Goal: Task Accomplishment & Management: Complete application form

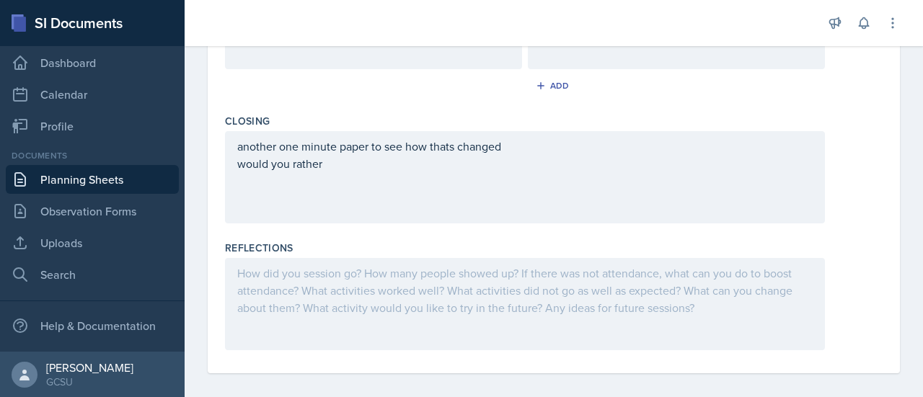
scroll to position [749, 0]
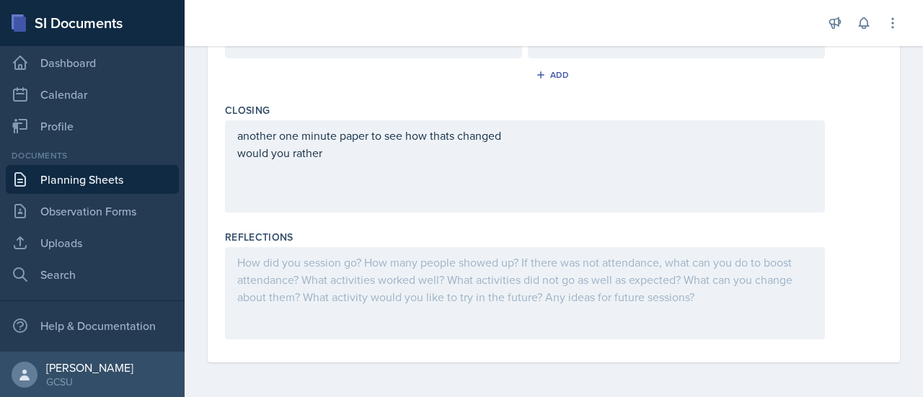
click at [680, 280] on div at bounding box center [525, 293] width 600 height 92
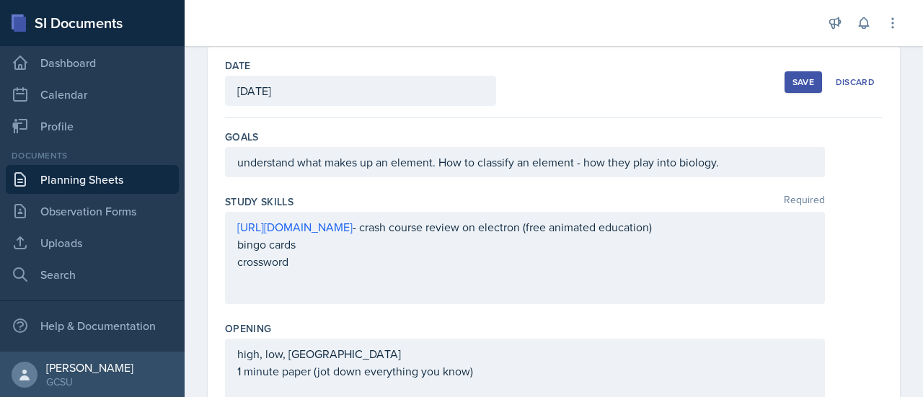
scroll to position [0, 0]
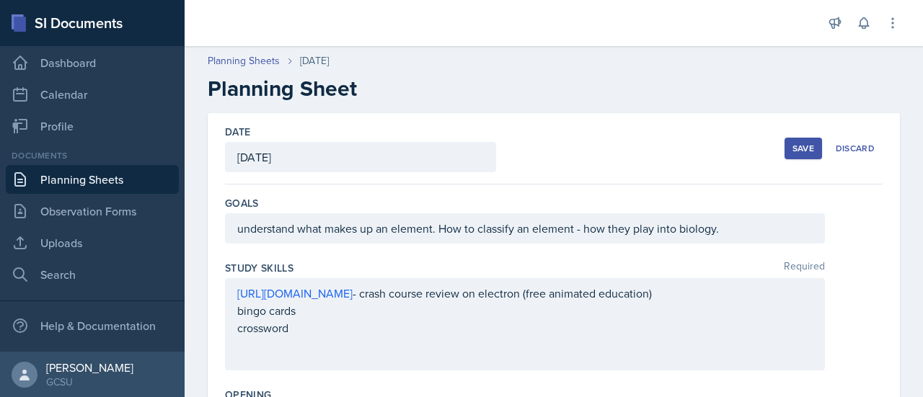
click at [792, 149] on div "Save" at bounding box center [803, 149] width 22 height 12
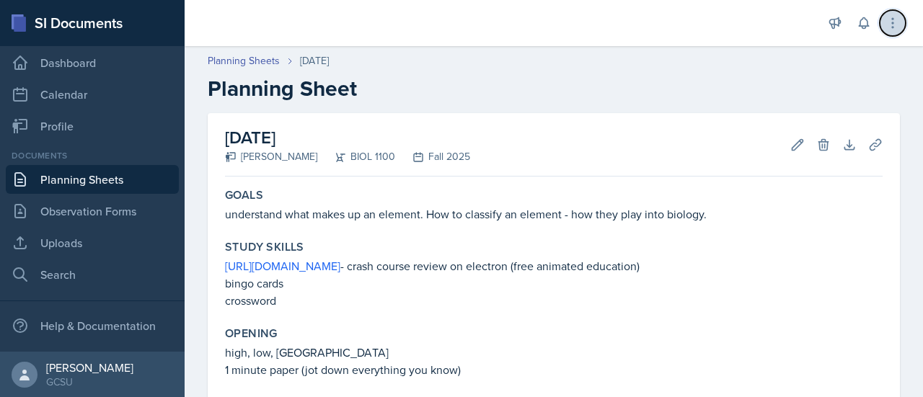
click at [889, 27] on icon at bounding box center [892, 23] width 14 height 14
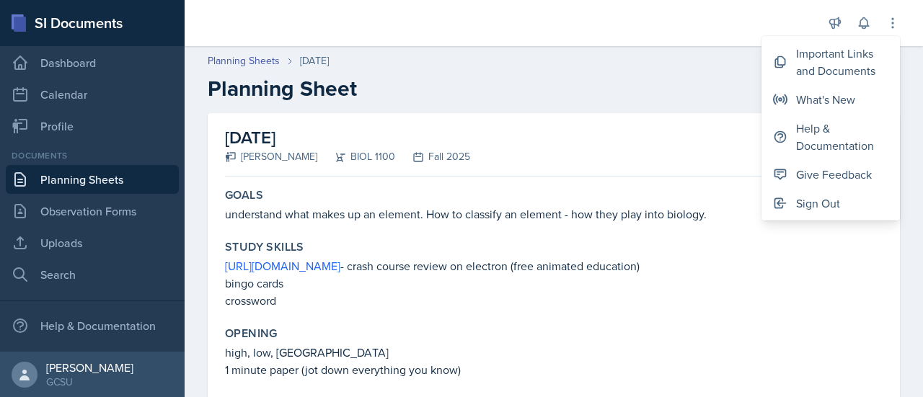
click at [689, 87] on h2 "Planning Sheet" at bounding box center [554, 89] width 692 height 26
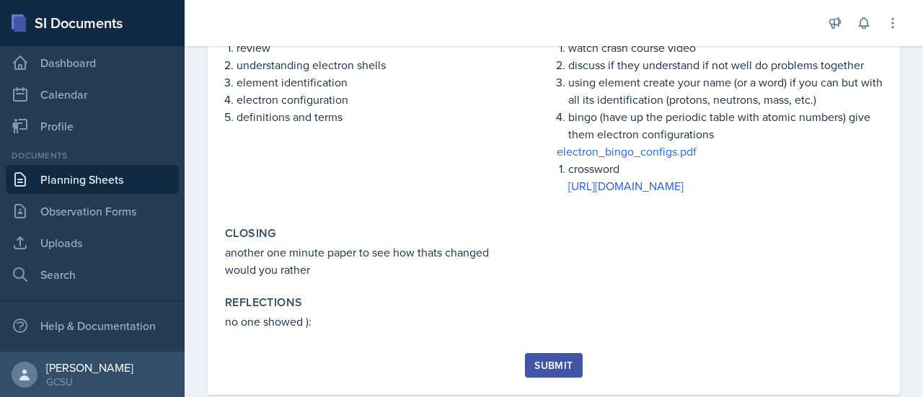
scroll to position [391, 0]
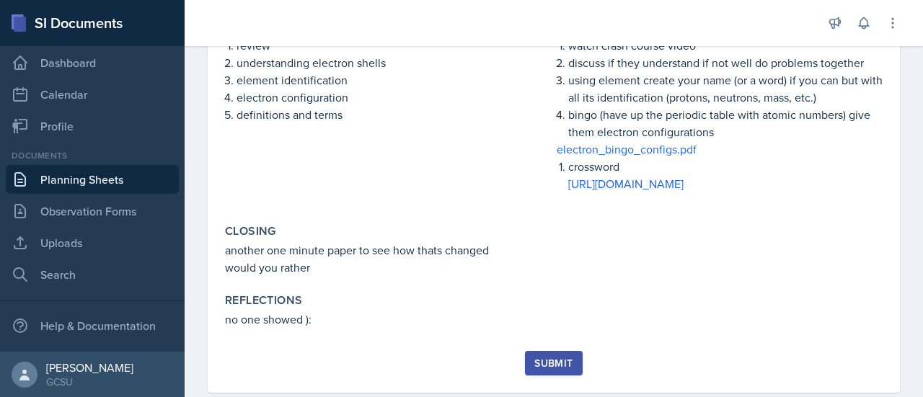
click at [566, 358] on div "Submit" at bounding box center [553, 364] width 38 height 12
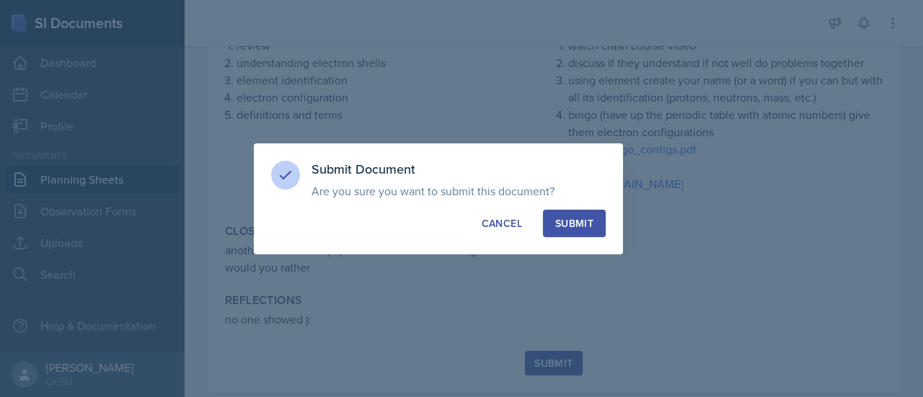
click at [568, 221] on div "Submit" at bounding box center [574, 223] width 38 height 14
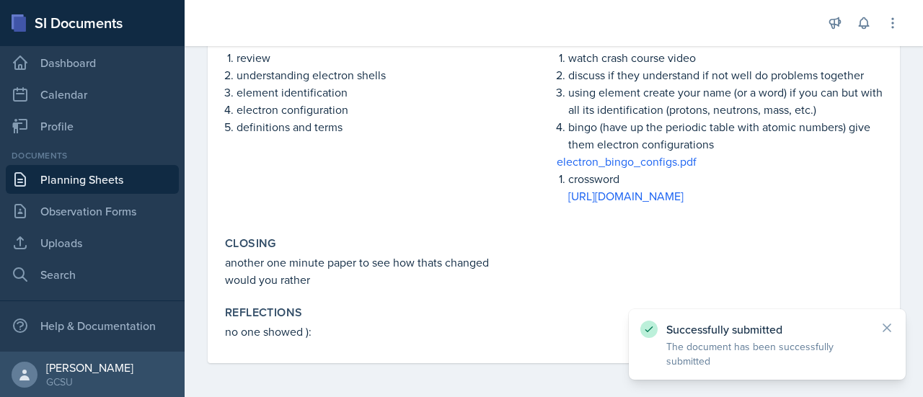
scroll to position [0, 0]
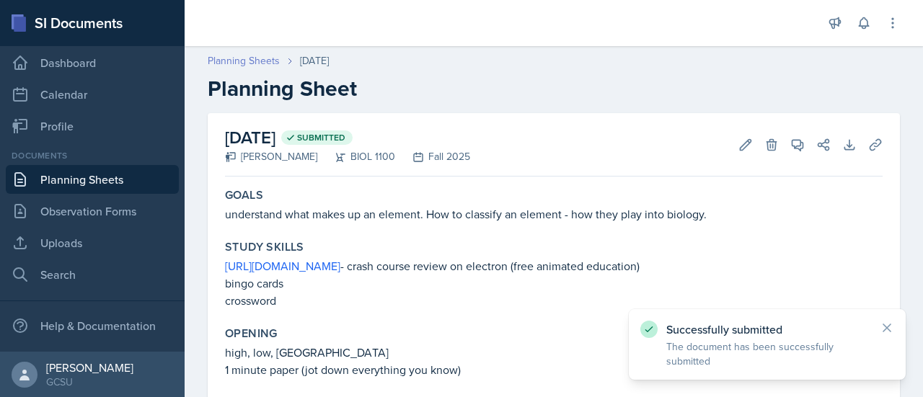
click at [251, 56] on link "Planning Sheets" at bounding box center [244, 60] width 72 height 15
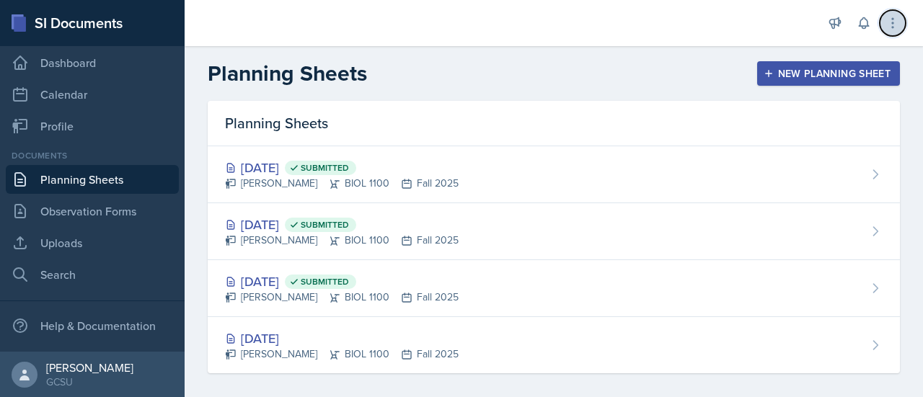
click at [895, 30] on button at bounding box center [892, 23] width 26 height 26
